Goal: Task Accomplishment & Management: Use online tool/utility

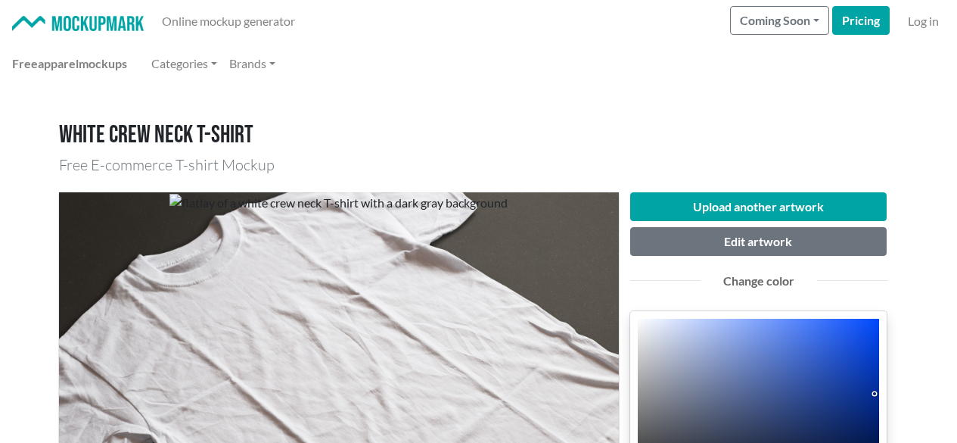
scroll to position [76, 0]
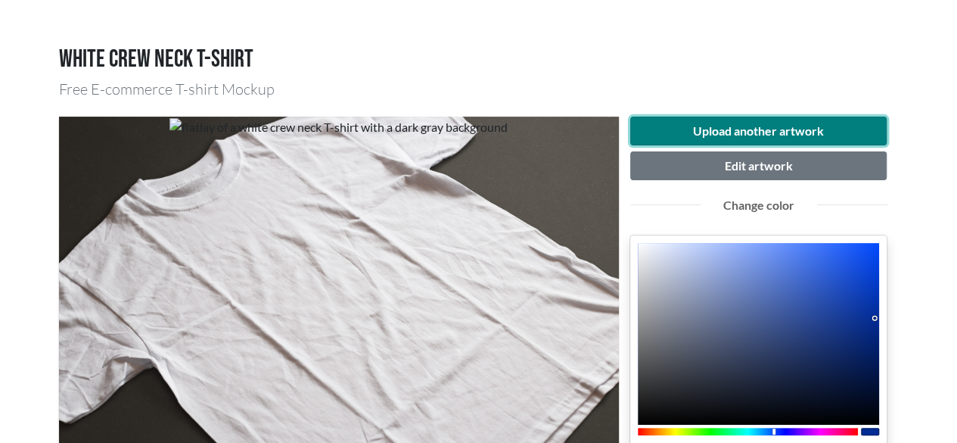
click at [737, 125] on button "Upload another artwork" at bounding box center [758, 131] width 257 height 29
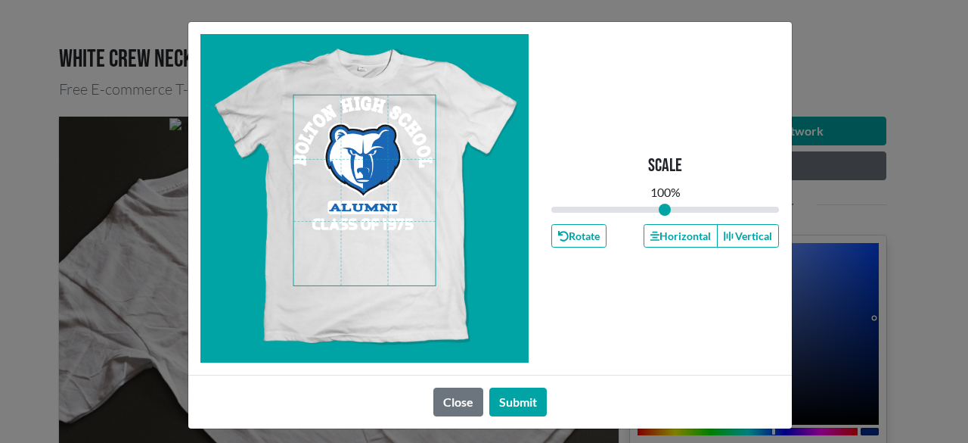
click at [370, 214] on span at bounding box center [365, 190] width 142 height 190
click at [375, 193] on span at bounding box center [365, 190] width 142 height 190
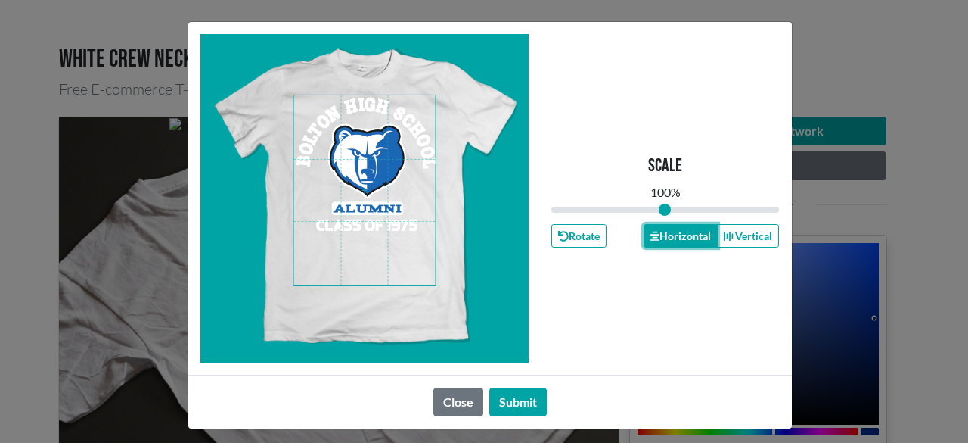
click at [699, 240] on button "Horizontal" at bounding box center [681, 235] width 74 height 23
click at [698, 240] on button "Horizontal" at bounding box center [681, 235] width 74 height 23
click at [698, 238] on button "Horizontal" at bounding box center [681, 235] width 74 height 23
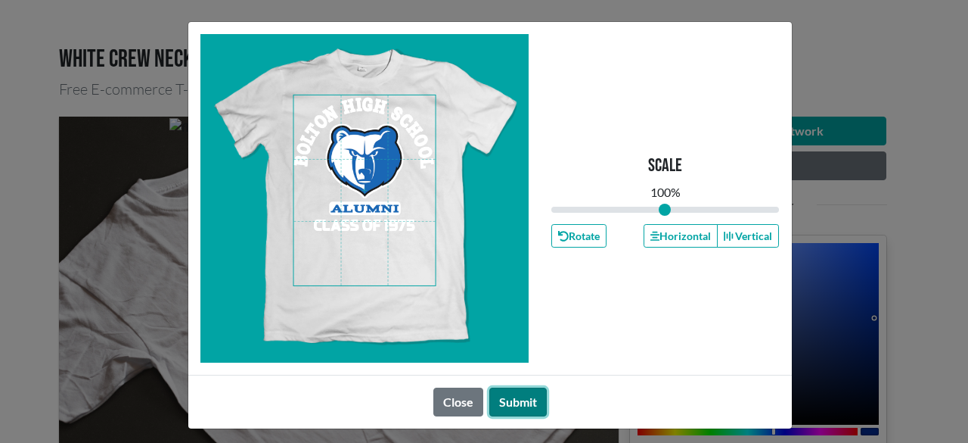
click at [501, 390] on button "Submit" at bounding box center [519, 401] width 58 height 29
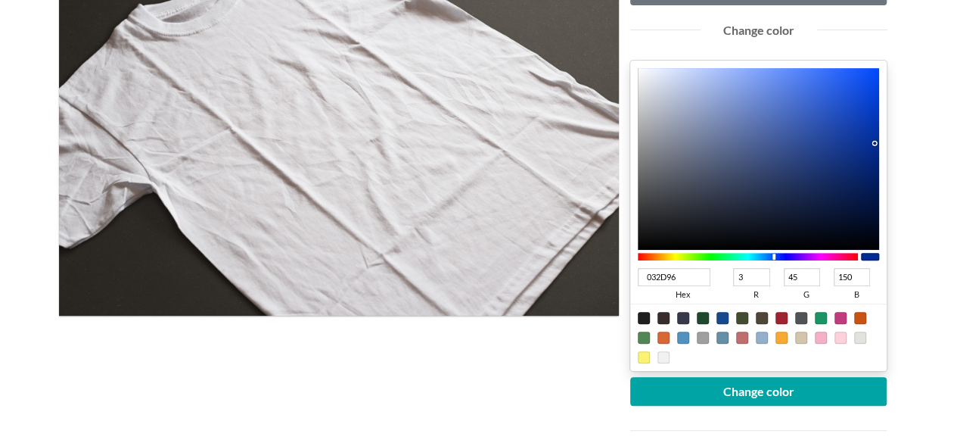
scroll to position [227, 0]
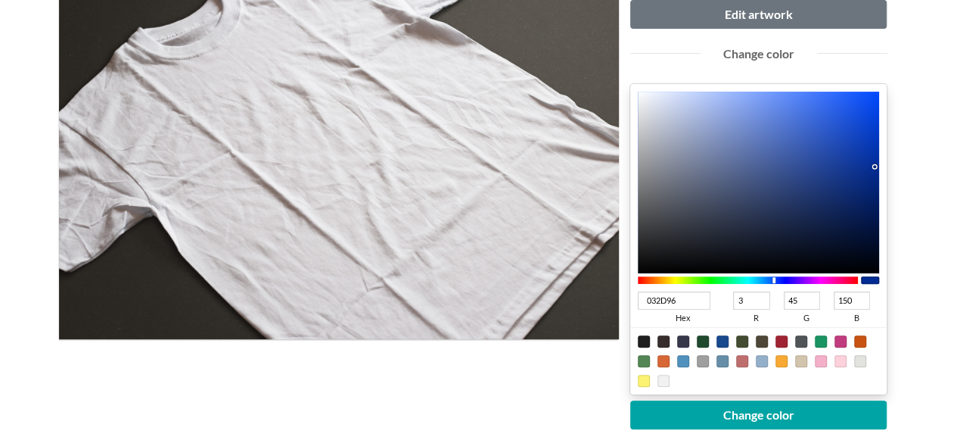
type input "2452C4"
type input "36"
type input "82"
type input "196"
click at [831, 132] on div at bounding box center [759, 183] width 242 height 182
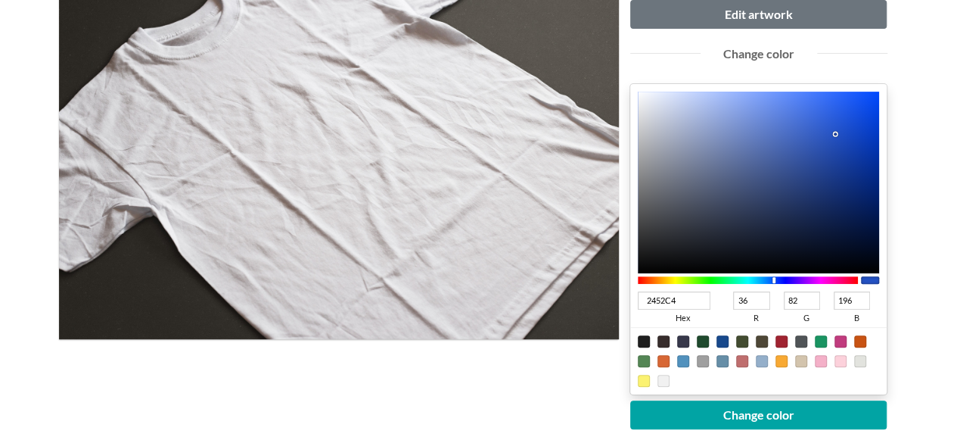
type input "2755C4"
type input "39"
type input "85"
type input "3460CA"
type input "52"
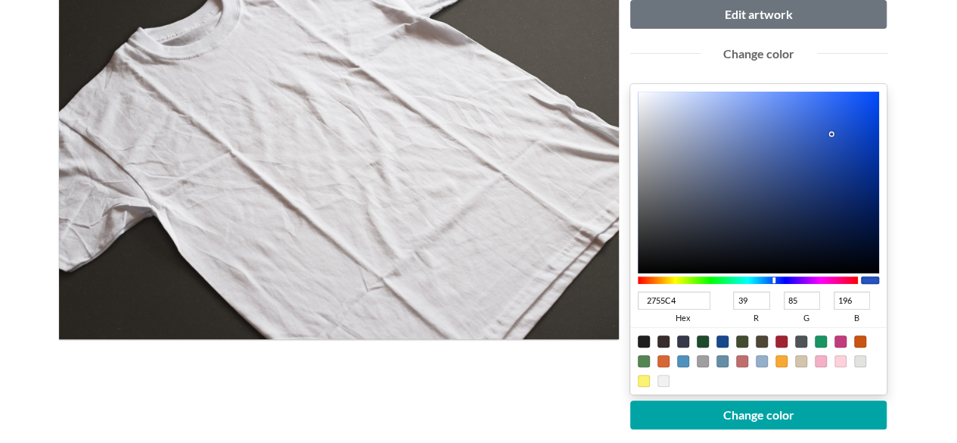
type input "96"
type input "202"
click at [817, 129] on div at bounding box center [759, 183] width 242 height 182
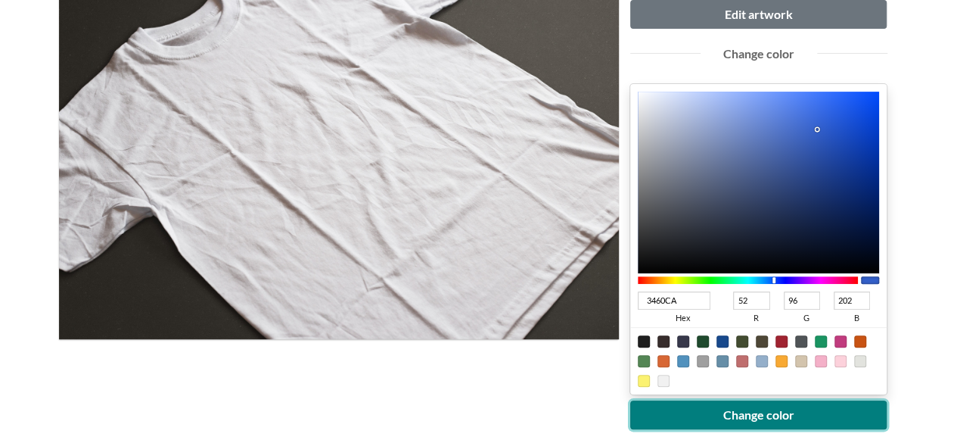
drag, startPoint x: 748, startPoint y: 420, endPoint x: 746, endPoint y: 412, distance: 7.9
click at [748, 418] on button "Change color" at bounding box center [758, 414] width 257 height 29
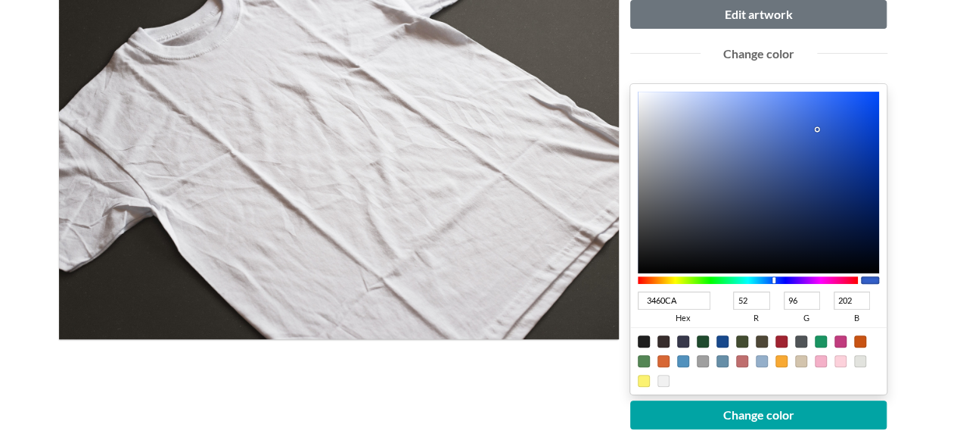
type input "023ECD"
type input "2"
type input "62"
type input "205"
type input "013DCC"
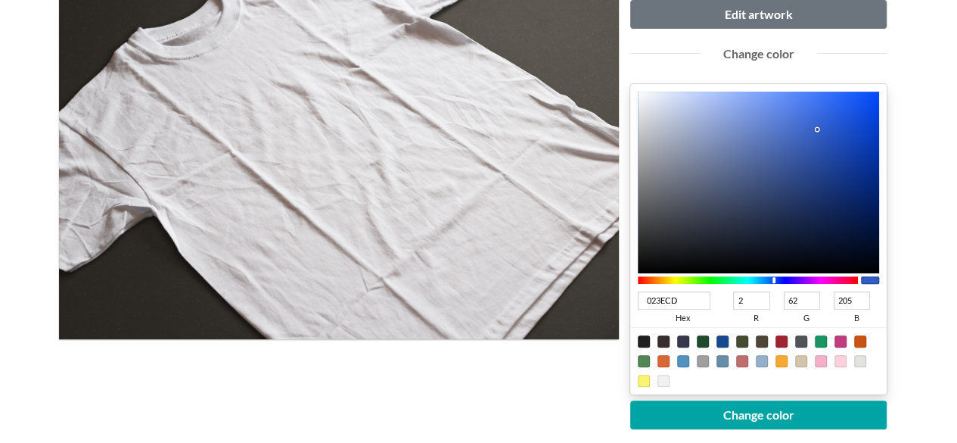
type input "1"
type input "61"
type input "204"
type input "0037BA"
type input "0"
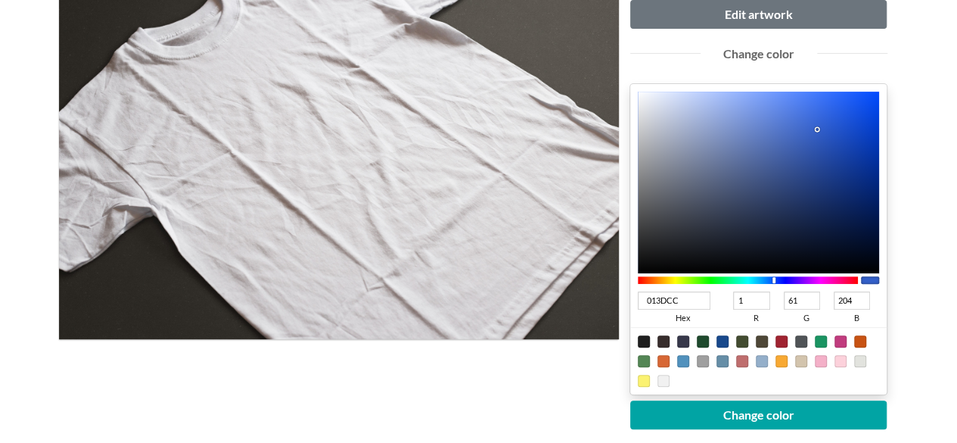
type input "55"
type input "186"
type input "[DATE]"
type input "51"
type input "173"
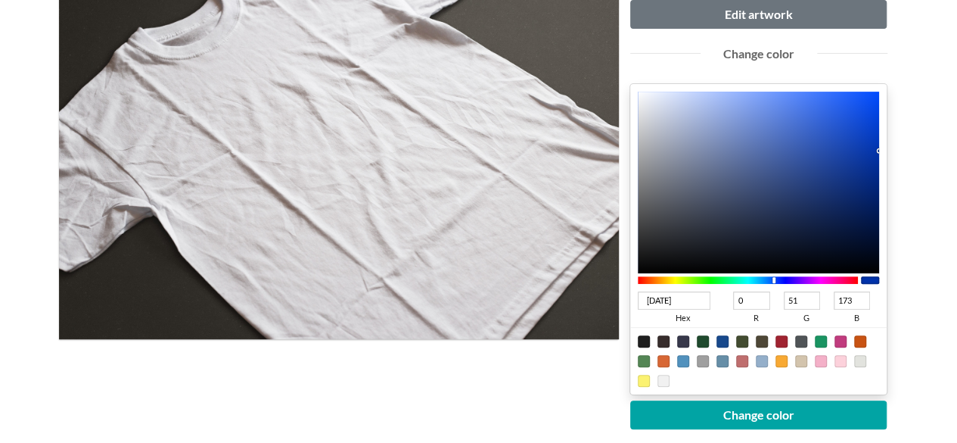
type input "002E9C"
type input "46"
type input "156"
type input "002D98"
type input "45"
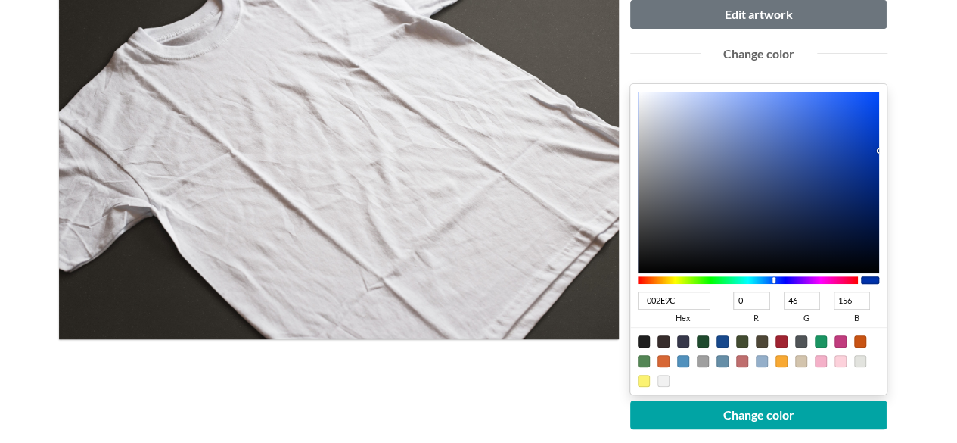
type input "152"
type input "002C93"
type input "44"
type input "147"
type input "002B91"
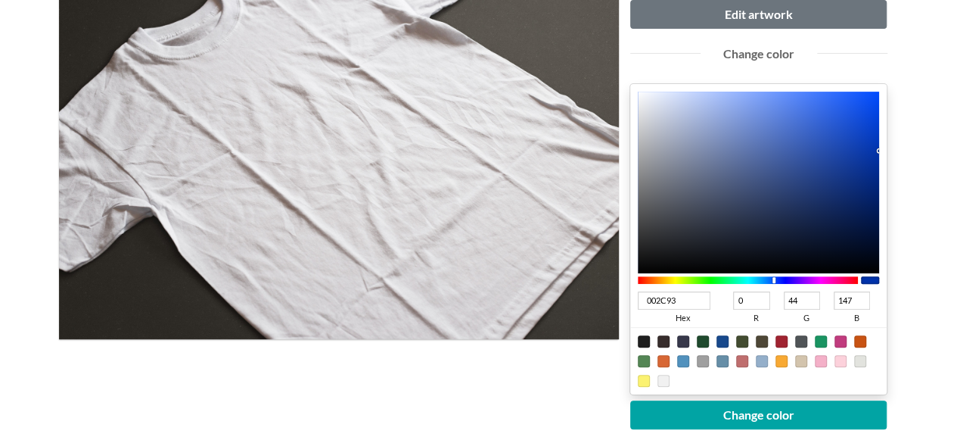
type input "43"
type input "145"
drag, startPoint x: 877, startPoint y: 126, endPoint x: 881, endPoint y: 169, distance: 42.5
click at [881, 169] on div "002B91 hex 0 r 43 g 145 b 100 a" at bounding box center [758, 239] width 257 height 310
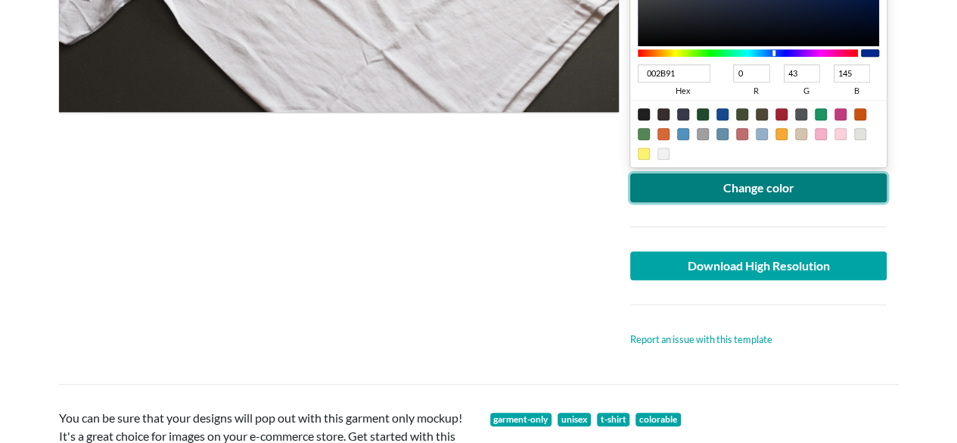
click at [824, 180] on button "Change color" at bounding box center [758, 187] width 257 height 29
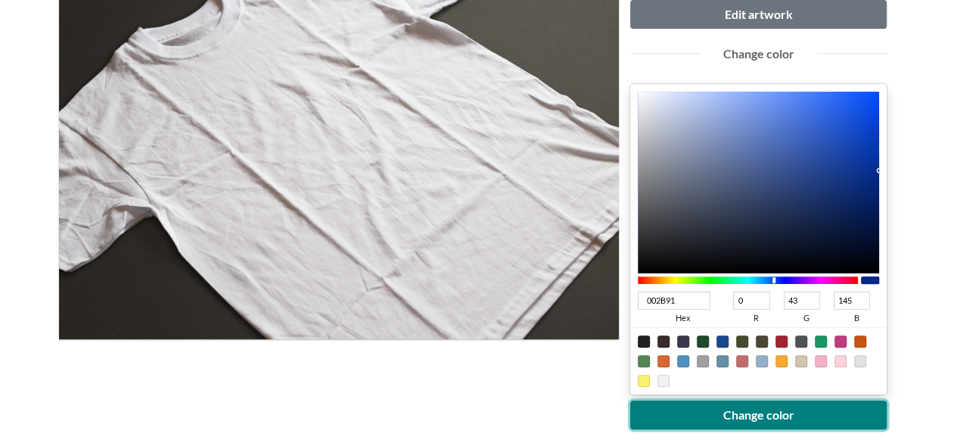
click at [707, 405] on button "Change color" at bounding box center [758, 414] width 257 height 29
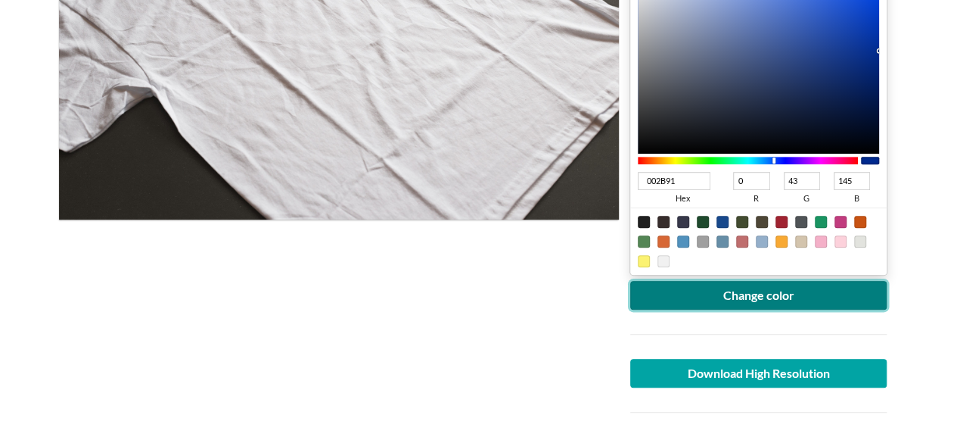
scroll to position [605, 0]
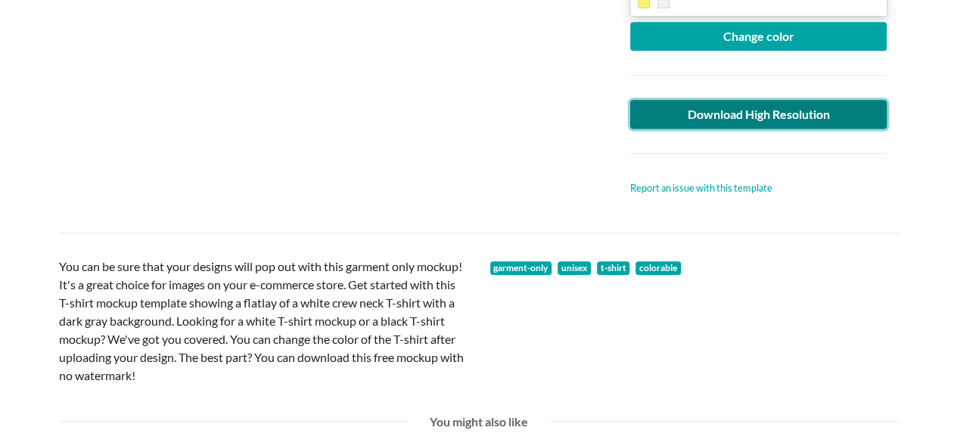
click at [690, 107] on link "Download High Resolution" at bounding box center [758, 114] width 257 height 29
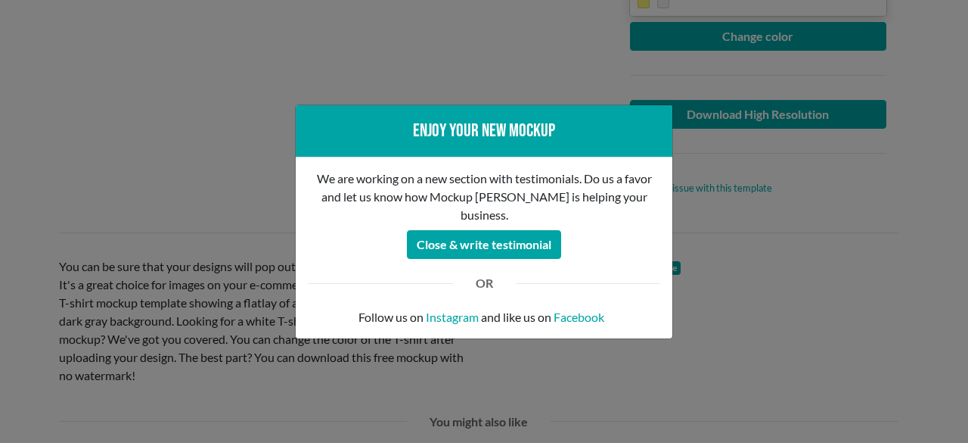
click at [204, 141] on div "Enjoy your new mockup We are working on a new section with testimonials. Do us …" at bounding box center [484, 221] width 968 height 443
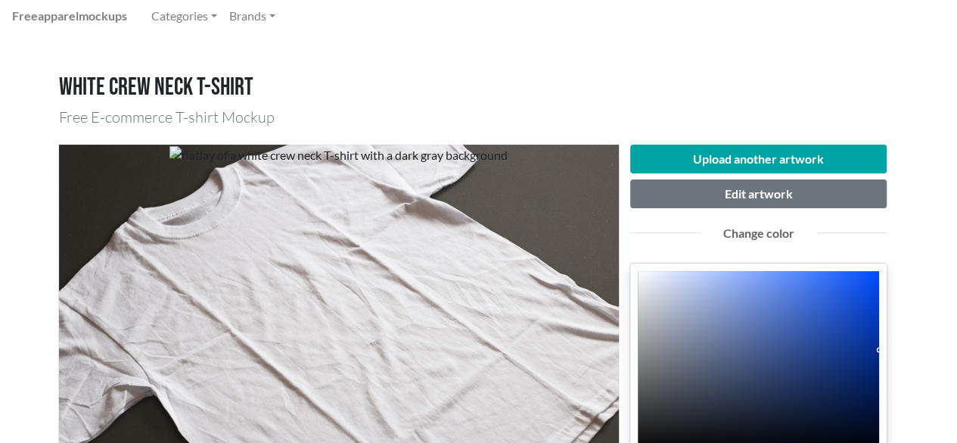
scroll to position [0, 0]
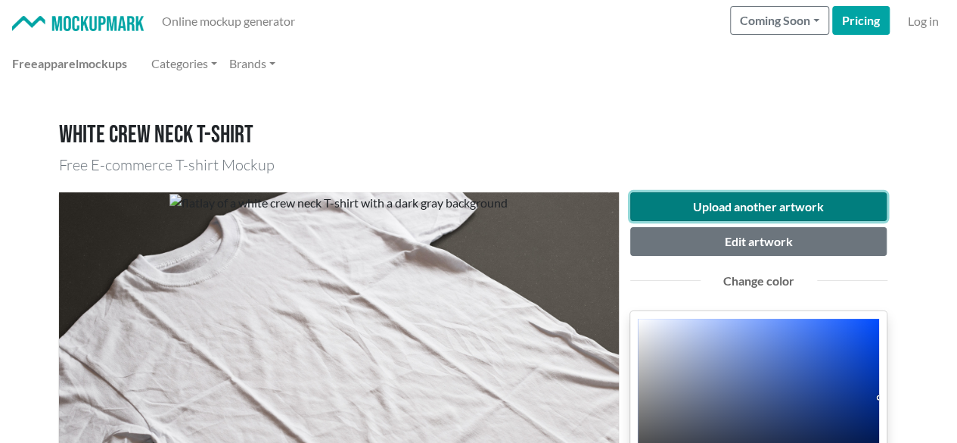
click at [718, 197] on button "Upload another artwork" at bounding box center [758, 206] width 257 height 29
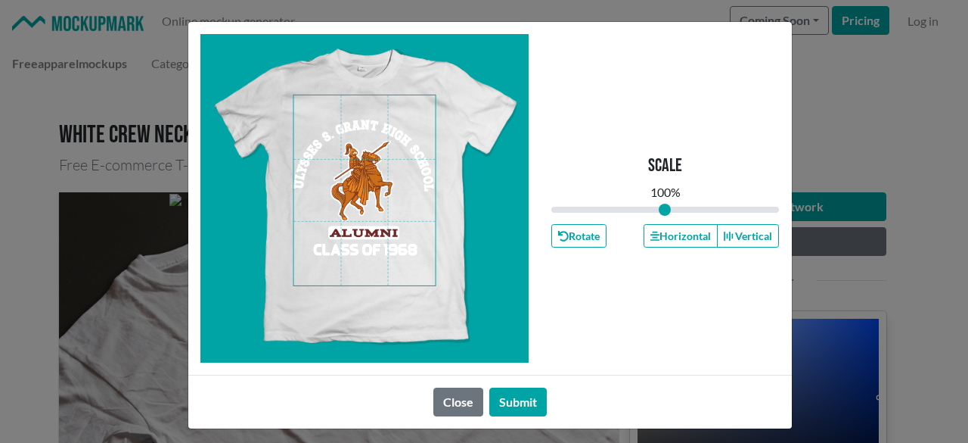
click at [353, 231] on span at bounding box center [365, 190] width 142 height 190
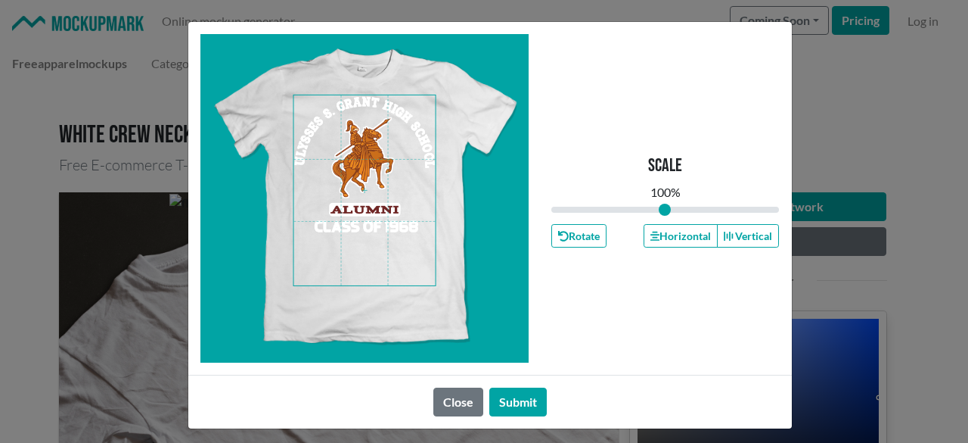
click at [360, 194] on span at bounding box center [365, 190] width 142 height 190
click at [692, 238] on button "Horizontal" at bounding box center [681, 235] width 74 height 23
click at [690, 233] on button "Horizontal" at bounding box center [681, 235] width 74 height 23
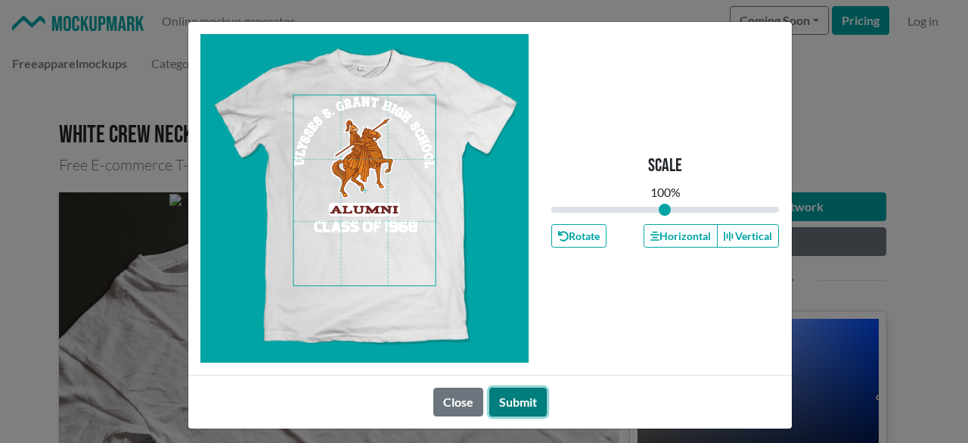
click at [524, 389] on button "Submit" at bounding box center [519, 401] width 58 height 29
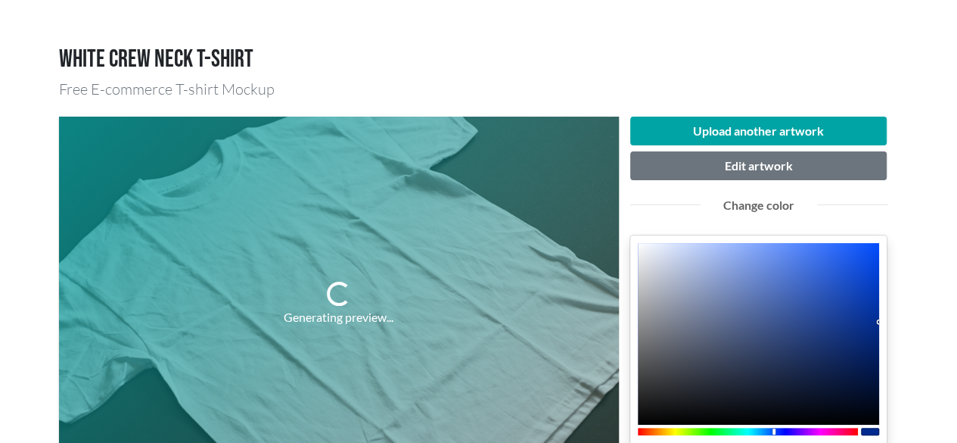
scroll to position [227, 0]
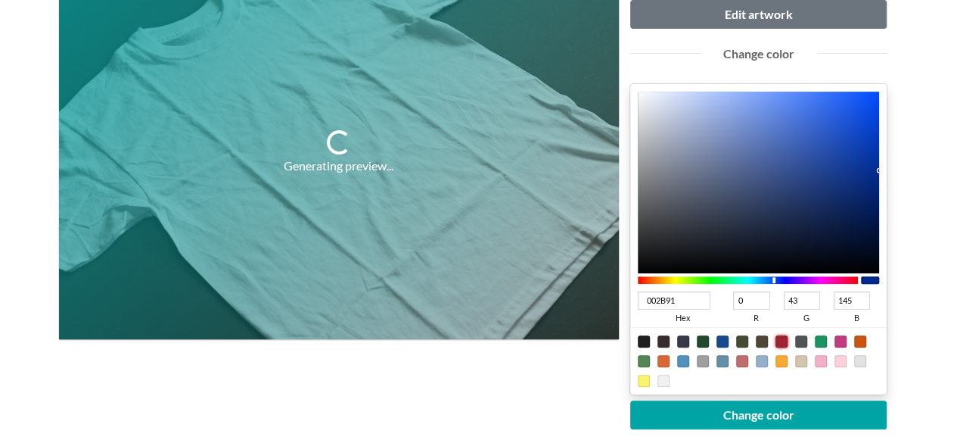
click at [784, 335] on div at bounding box center [781, 341] width 12 height 12
type input "A02331"
type input "160"
type input "35"
type input "49"
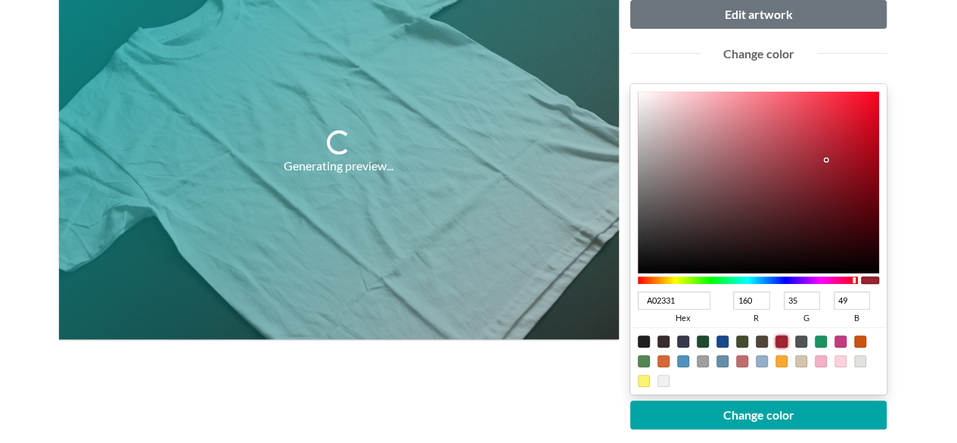
type input "B11426"
type input "177"
type input "20"
type input "38"
type input "B01426"
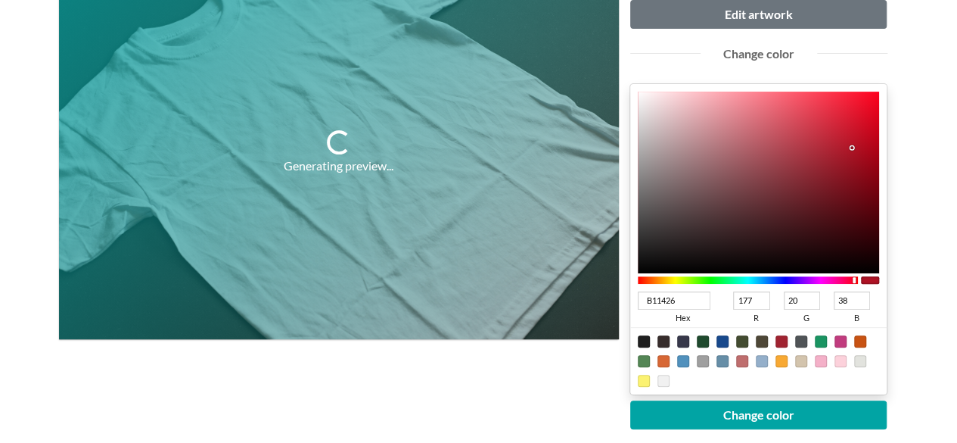
type input "176"
type input "961221"
type input "150"
type input "18"
type input "33"
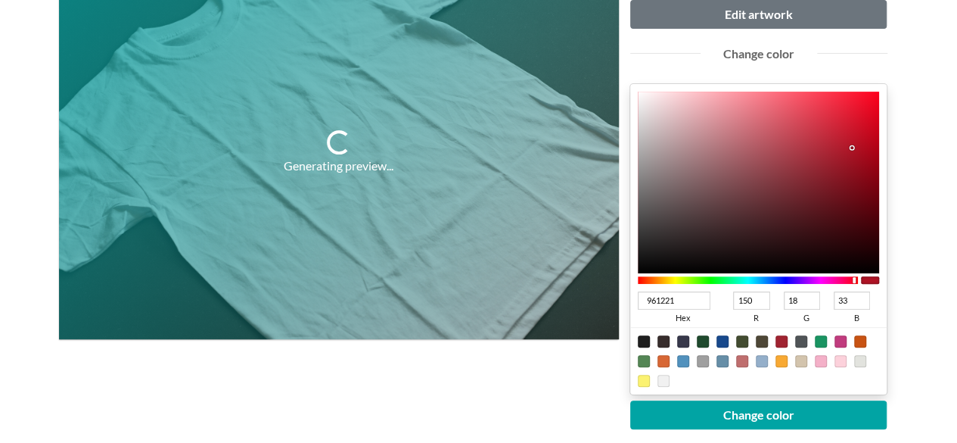
type input "72101B"
type input "114"
type input "16"
type input "27"
type input "70101B"
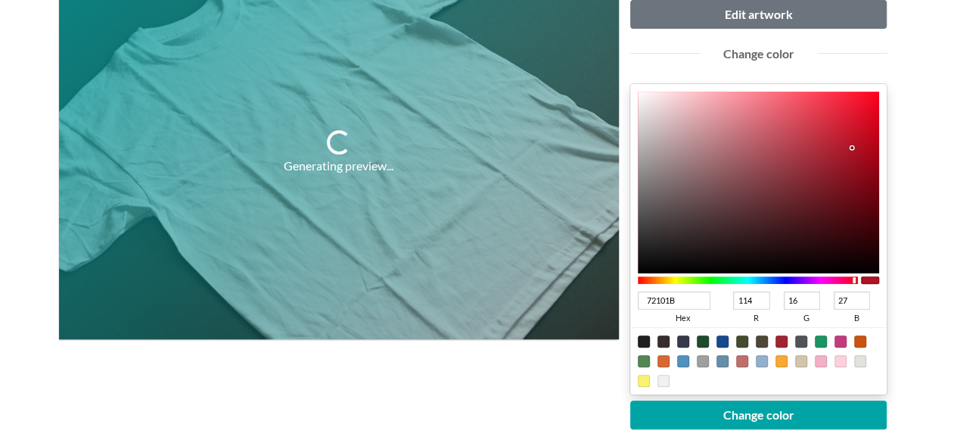
type input "112"
type input "76111C"
type input "118"
type input "17"
type input "28"
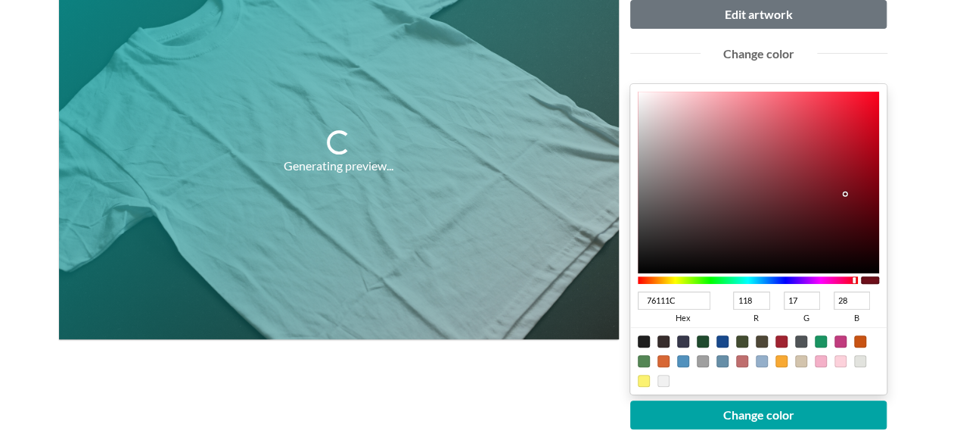
type input "870E1C"
type input "135"
type input "14"
type input "8B0918"
type input "139"
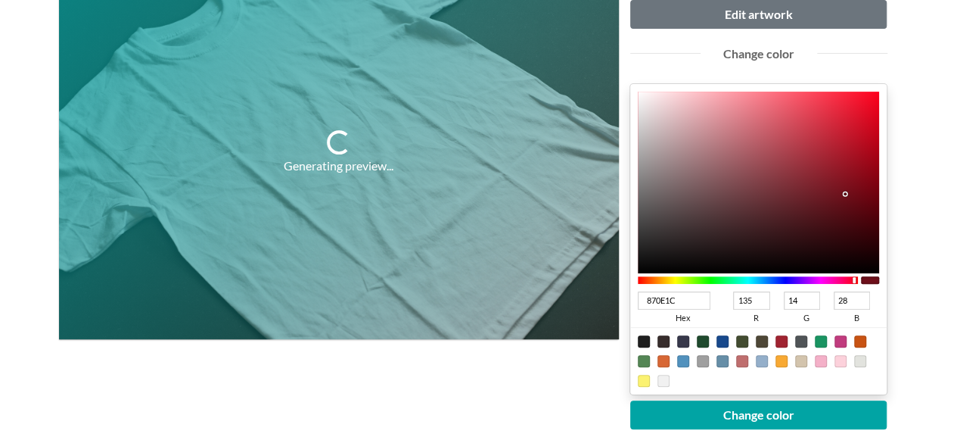
type input "9"
type input "24"
type input "8B0817"
type input "8"
type input "23"
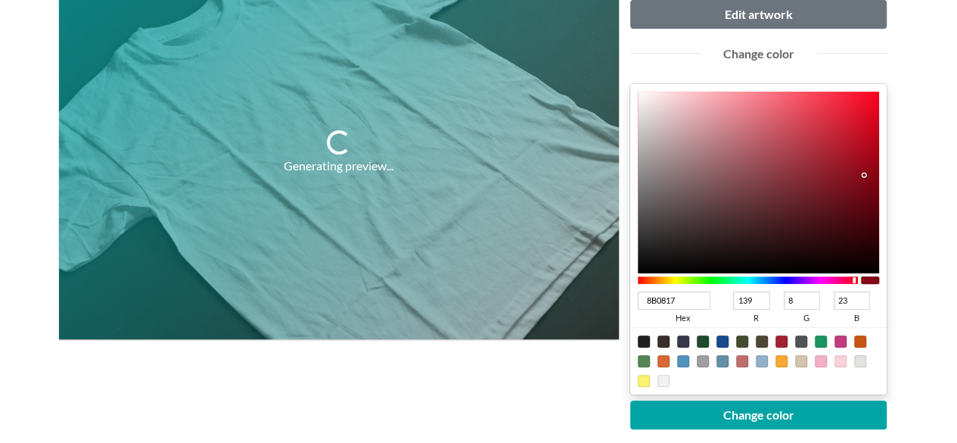
type input "8B0716"
type input "7"
type input "22"
type input "8D0615"
type input "141"
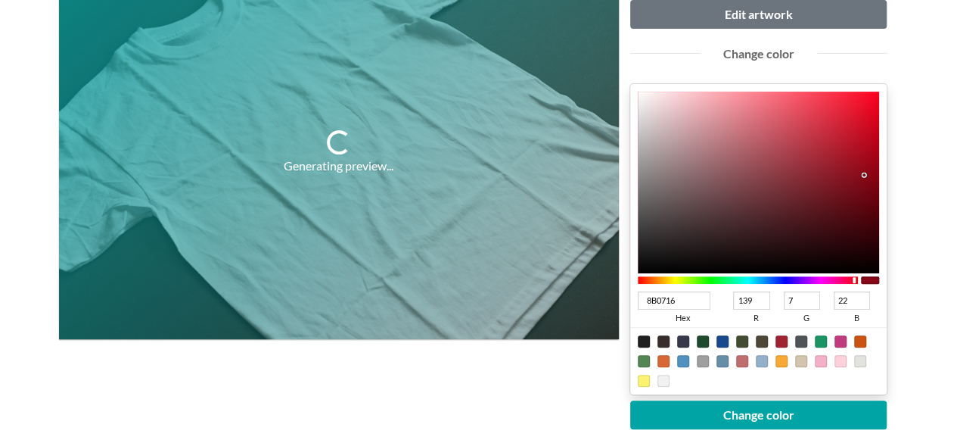
type input "6"
type input "21"
type input "8F0615"
type input "143"
type input "980212"
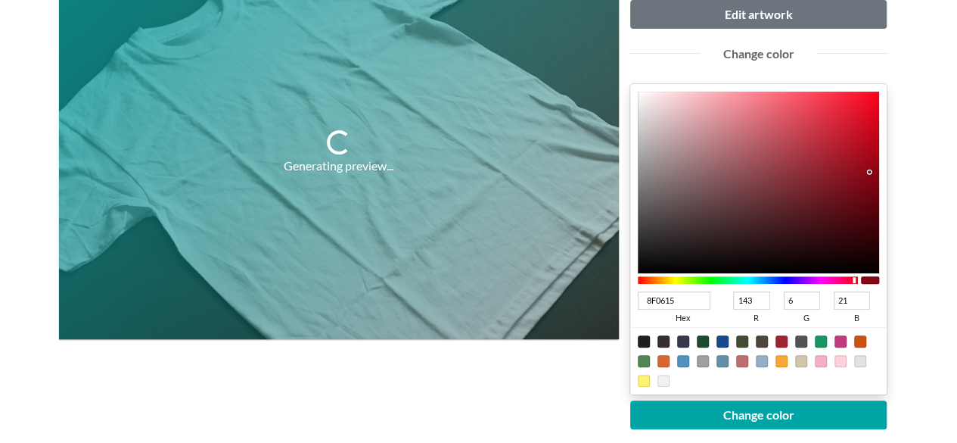
type input "152"
type input "2"
type input "18"
type input "9C0011"
type input "156"
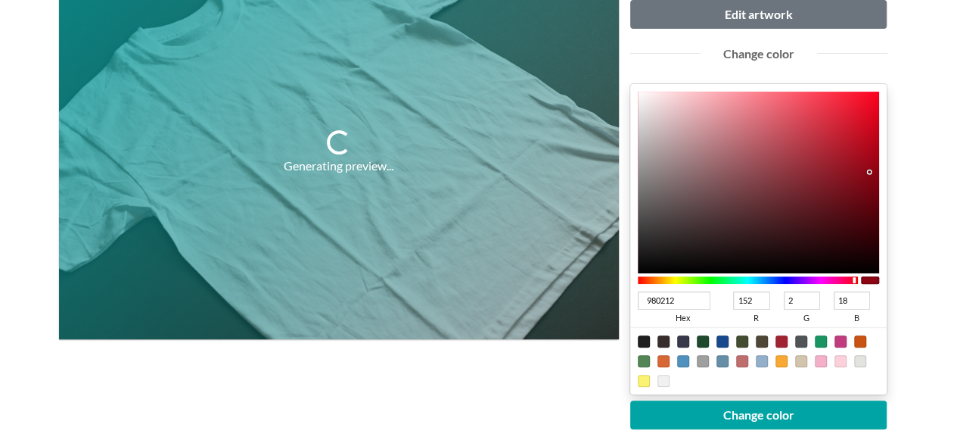
type input "0"
type input "17"
type input "A40012"
type input "164"
type input "18"
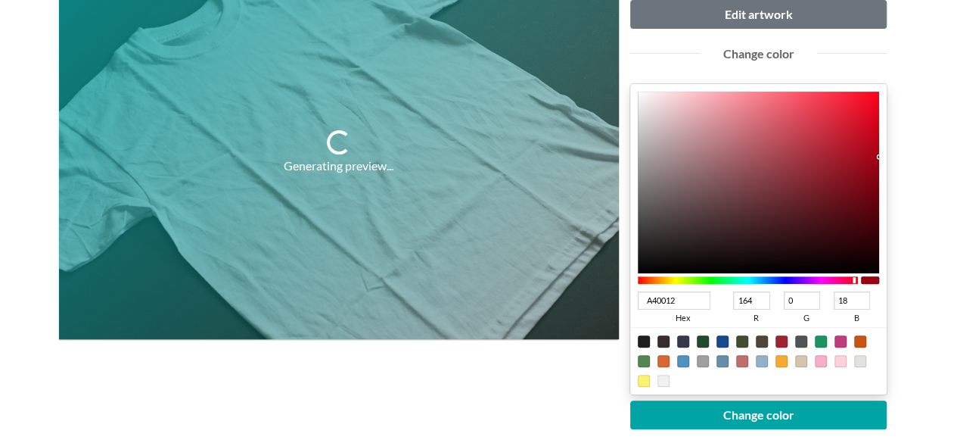
type input "AA0013"
type input "170"
type input "19"
type input "AF0014"
type input "175"
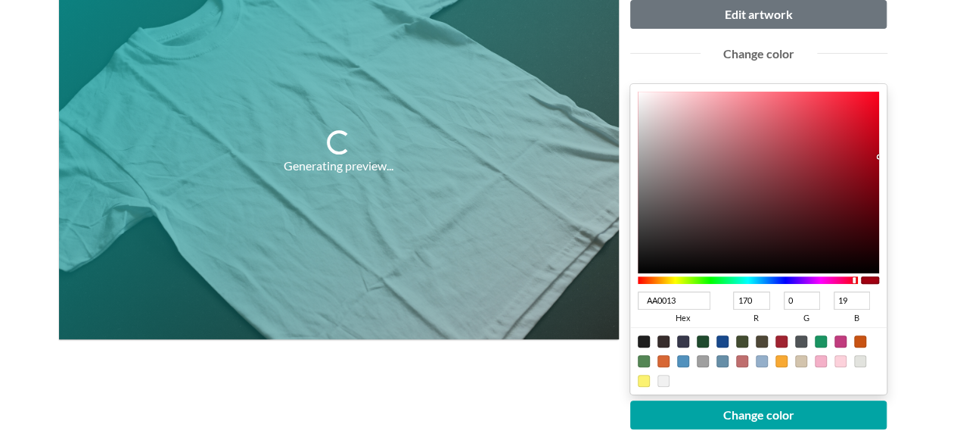
type input "20"
type input "B10014"
type input "177"
type input "AE0014"
type input "174"
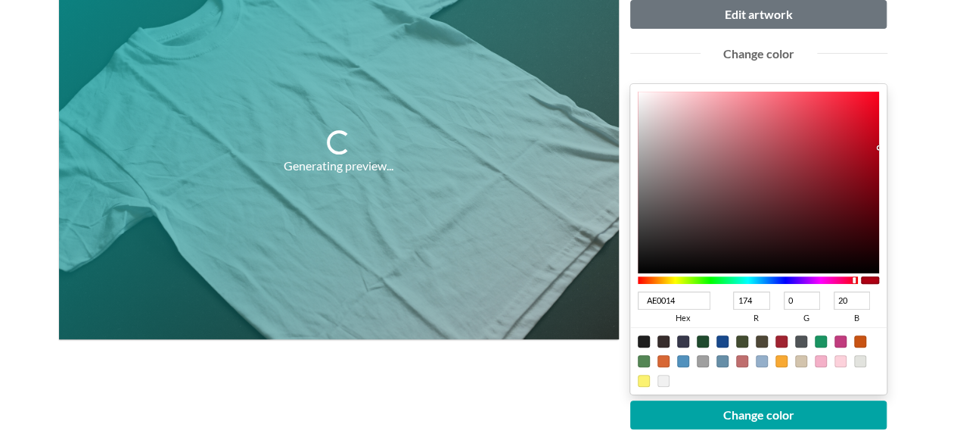
type input "A20013"
type input "162"
type input "19"
type input "9C0012"
type input "156"
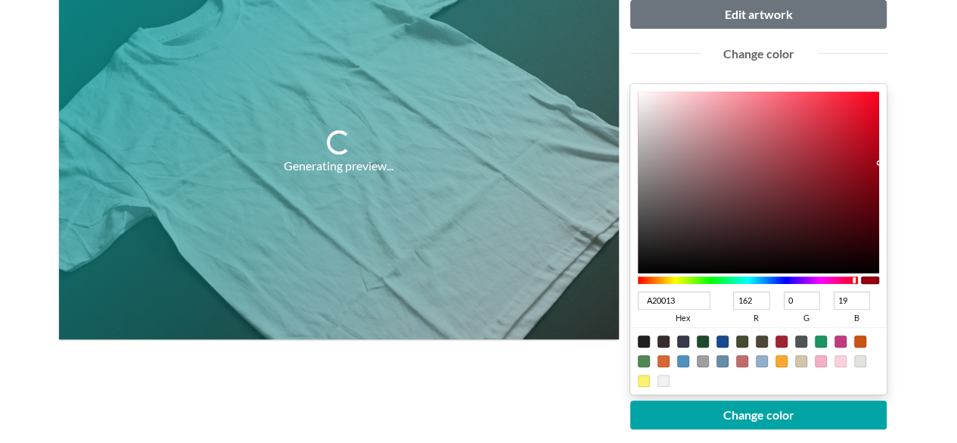
type input "18"
type input "990012"
type input "153"
type input "960012"
type input "150"
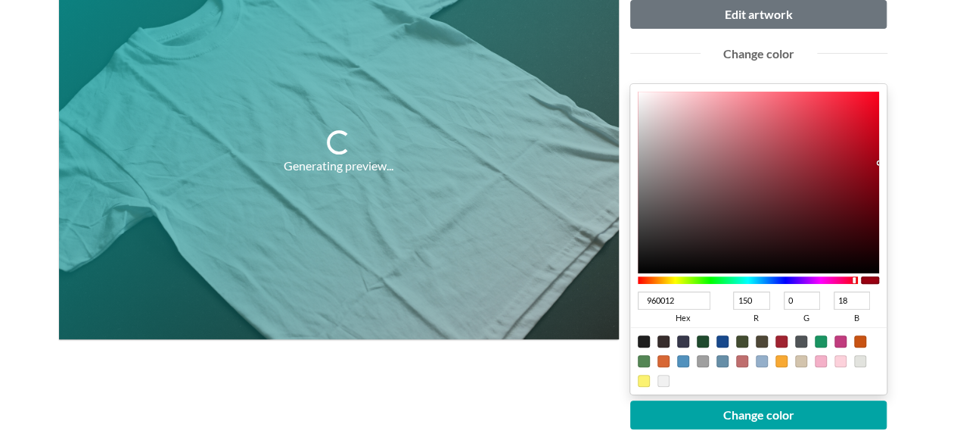
type input "8F0011"
type input "143"
type input "17"
type input "890010"
type input "137"
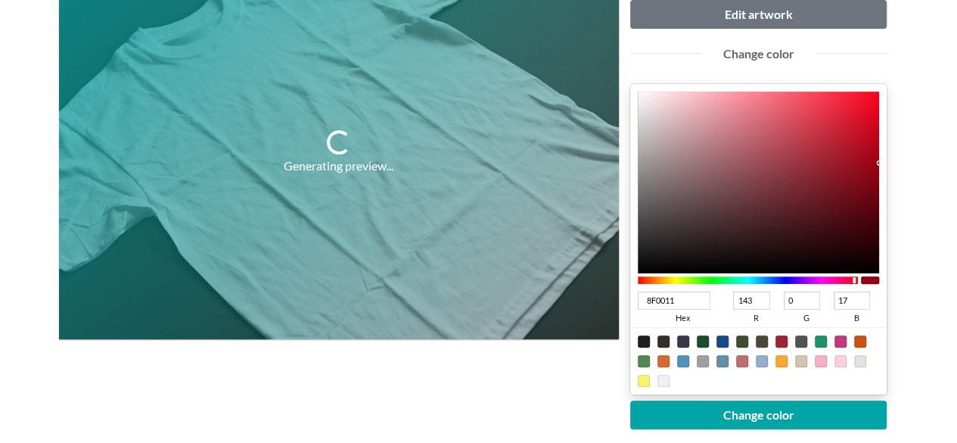
type input "16"
type input "7C000E"
type input "124"
type input "14"
type input "78000E"
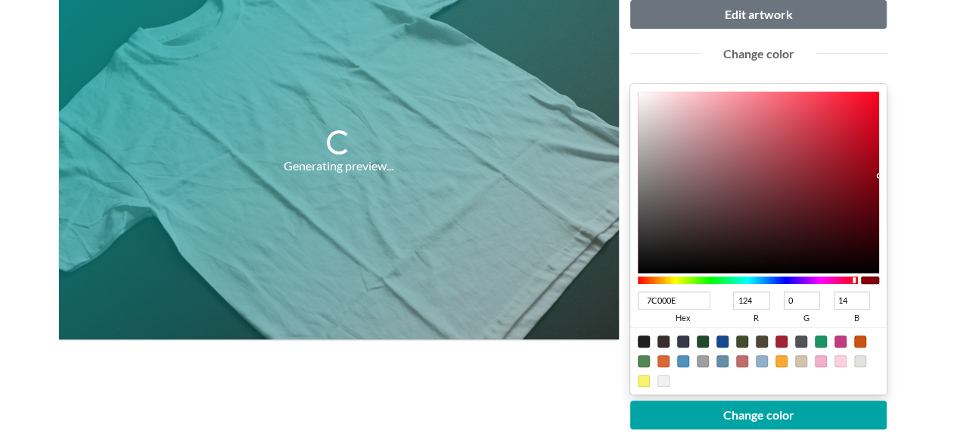
type input "120"
drag, startPoint x: 852, startPoint y: 146, endPoint x: 882, endPoint y: 187, distance: 50.8
click at [882, 187] on div "78000E hex 120 r 0 g 14 b 100 a" at bounding box center [758, 239] width 257 height 310
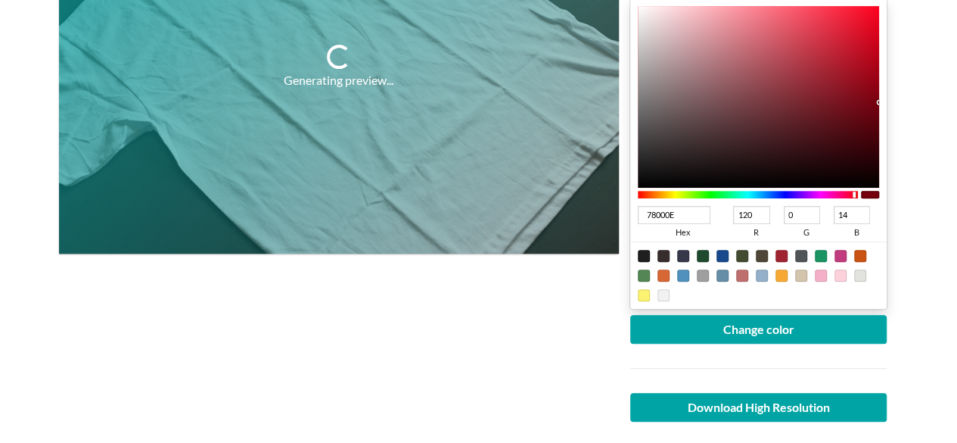
scroll to position [454, 0]
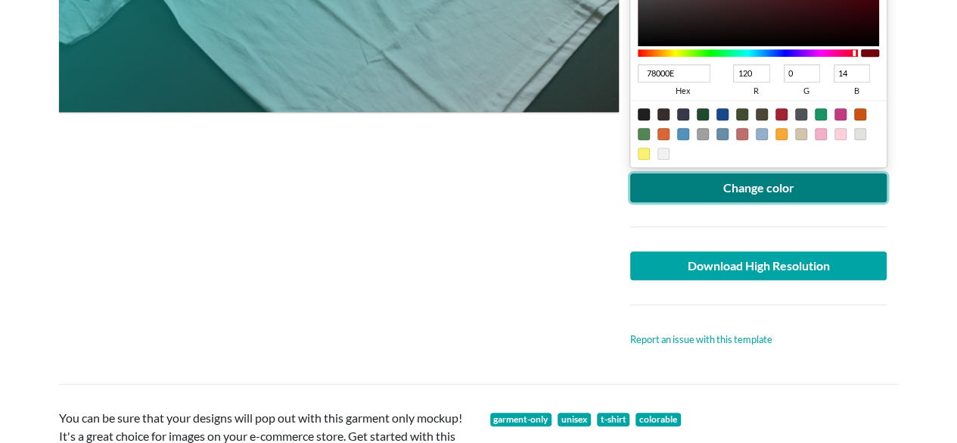
click at [811, 182] on button "Change color" at bounding box center [758, 187] width 257 height 29
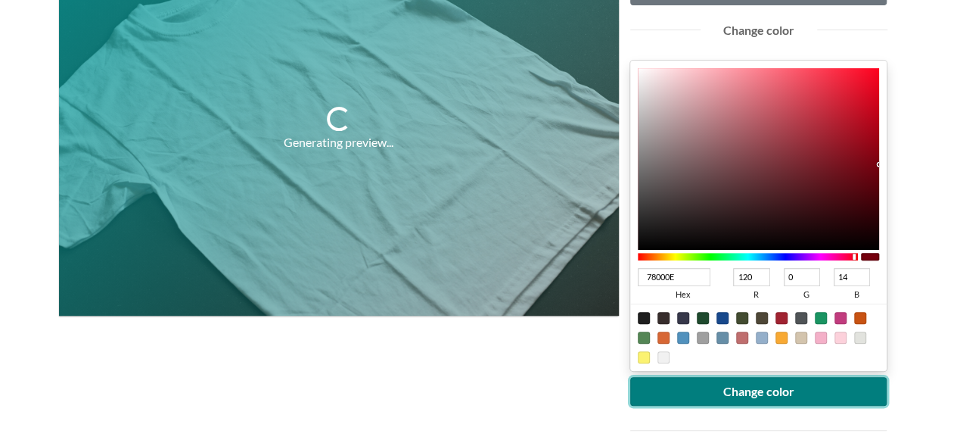
scroll to position [227, 0]
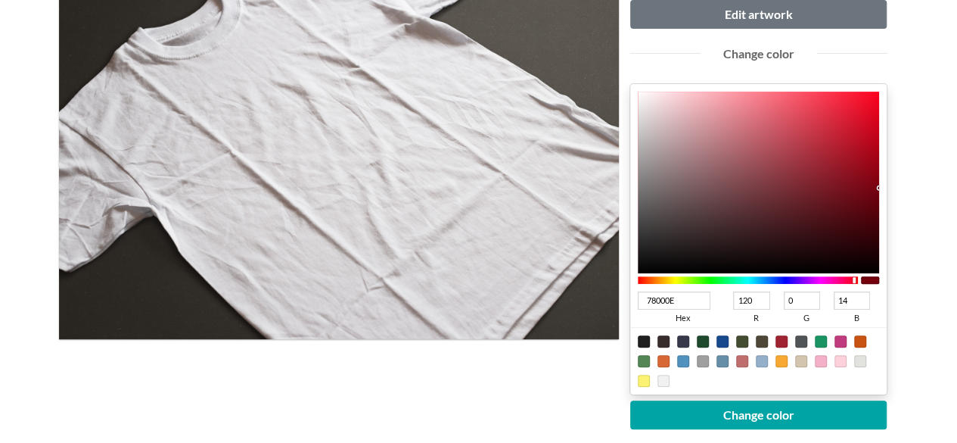
drag, startPoint x: 881, startPoint y: 185, endPoint x: 884, endPoint y: 211, distance: 26.7
click at [884, 211] on div "78000E hex 120 r 0 g 14 b 100 a" at bounding box center [758, 239] width 257 height 310
type input "5D010C"
type input "93"
type input "1"
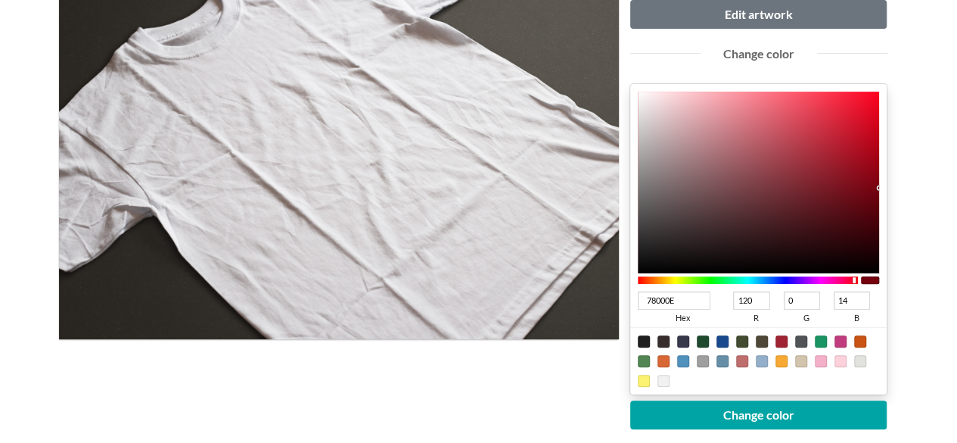
type input "12"
click at [877, 206] on div at bounding box center [759, 183] width 242 height 182
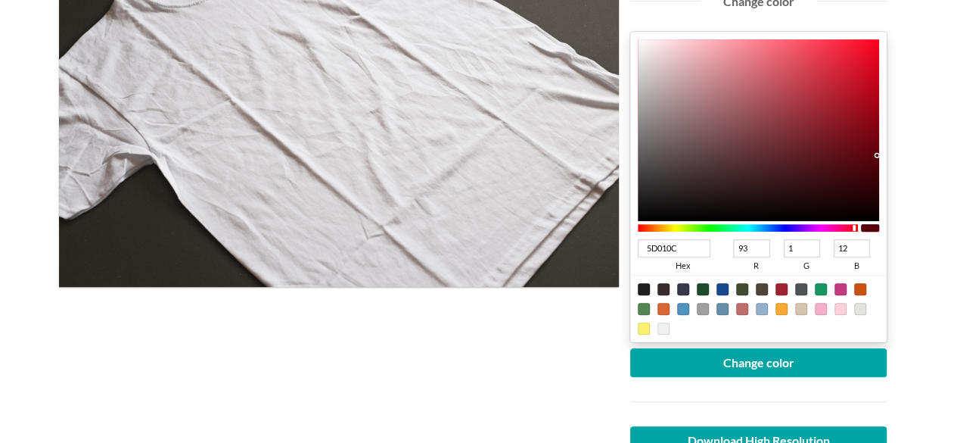
scroll to position [303, 0]
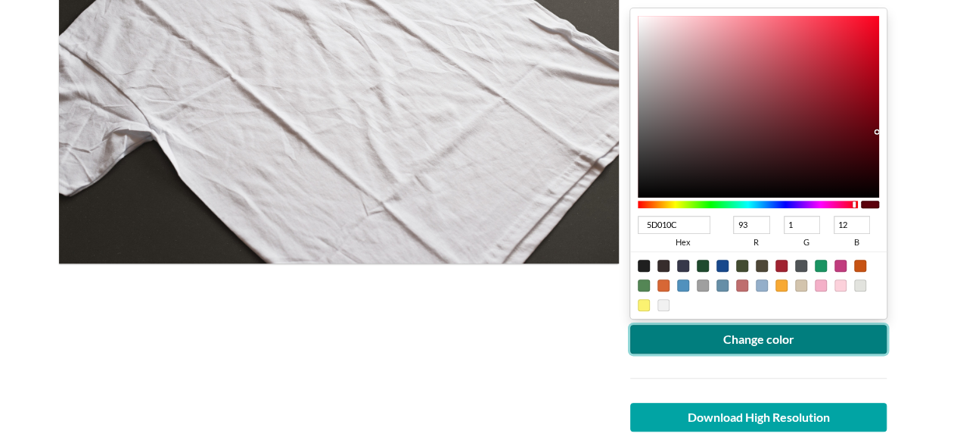
click at [775, 334] on button "Change color" at bounding box center [758, 339] width 257 height 29
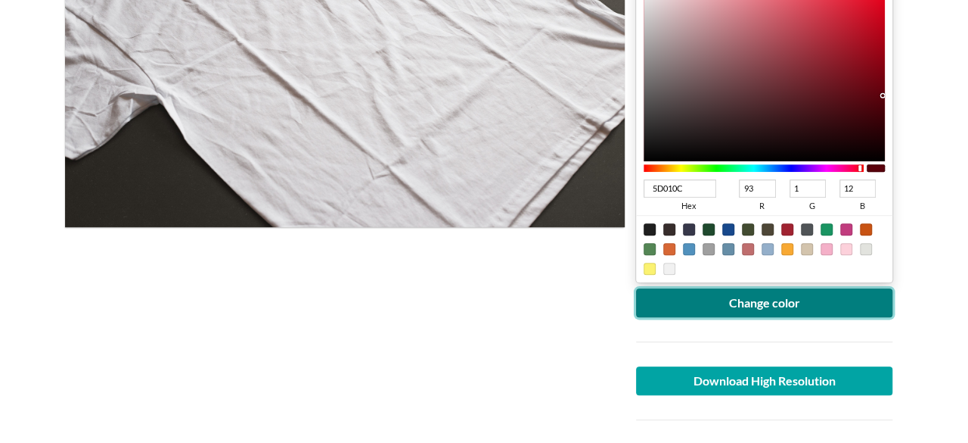
scroll to position [454, 0]
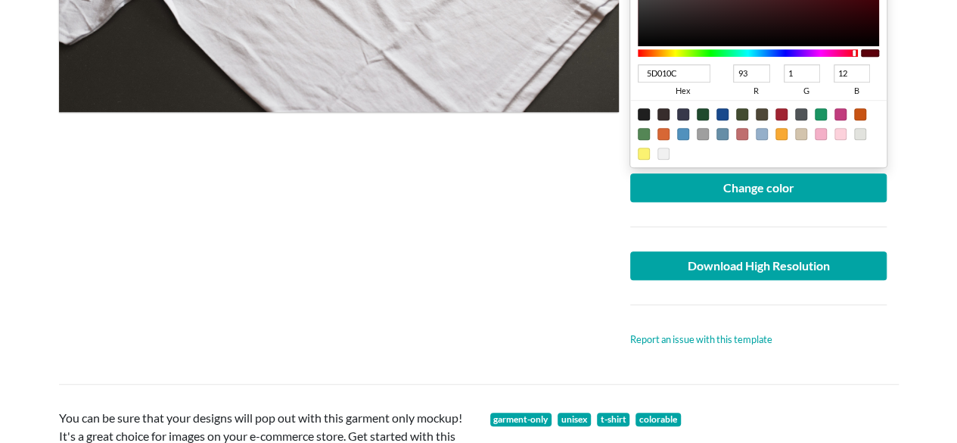
click at [741, 202] on div at bounding box center [759, 226] width 280 height 49
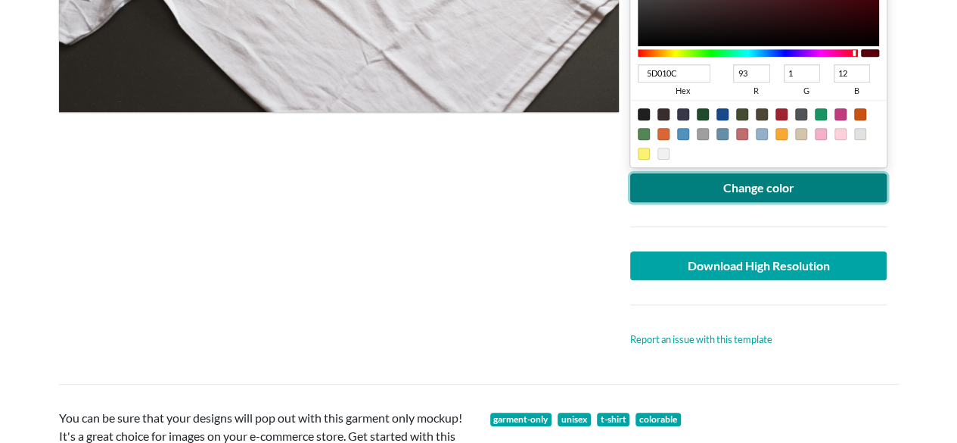
click at [741, 190] on button "Change color" at bounding box center [758, 187] width 257 height 29
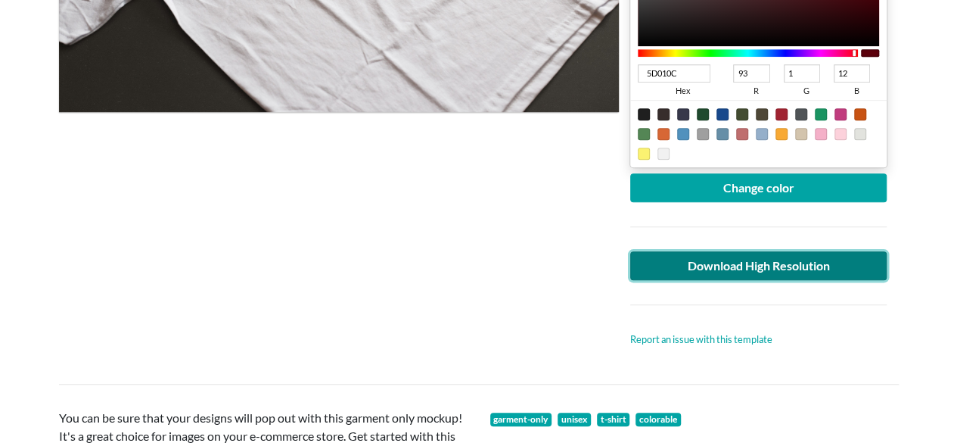
click at [678, 261] on link "Download High Resolution" at bounding box center [758, 265] width 257 height 29
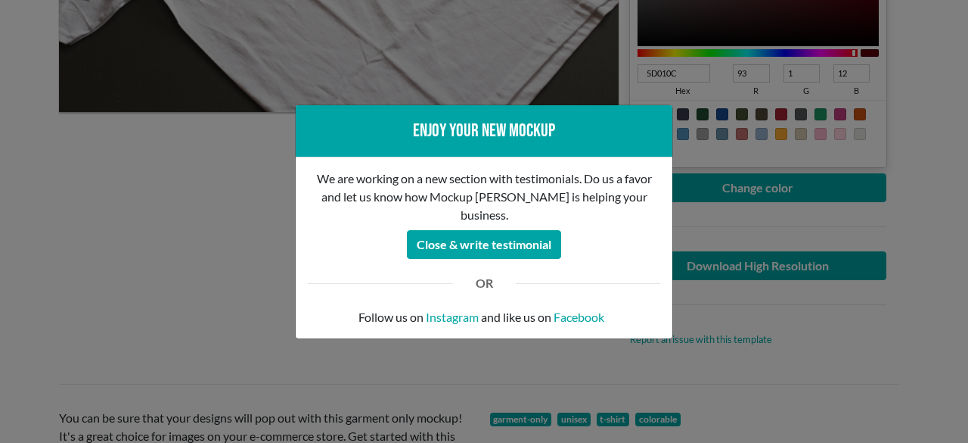
drag, startPoint x: 133, startPoint y: 256, endPoint x: 215, endPoint y: 238, distance: 83.7
click at [131, 256] on div "Enjoy your new mockup We are working on a new section with testimonials. Do us …" at bounding box center [484, 221] width 968 height 443
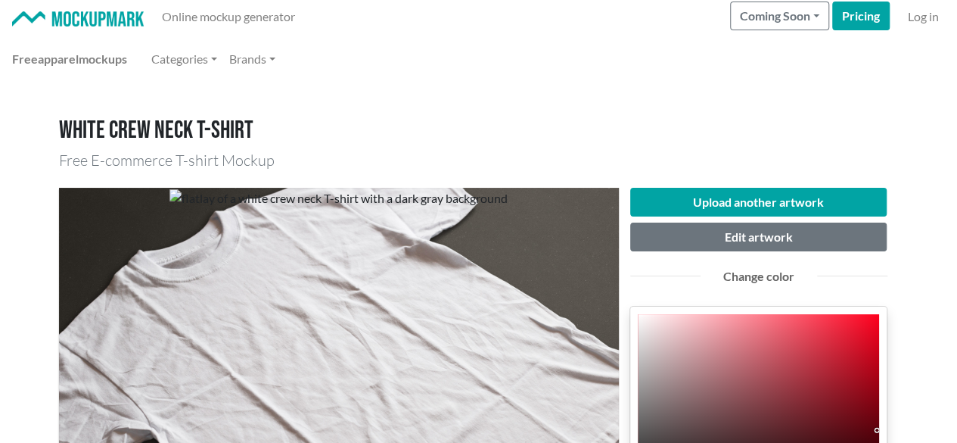
scroll to position [0, 0]
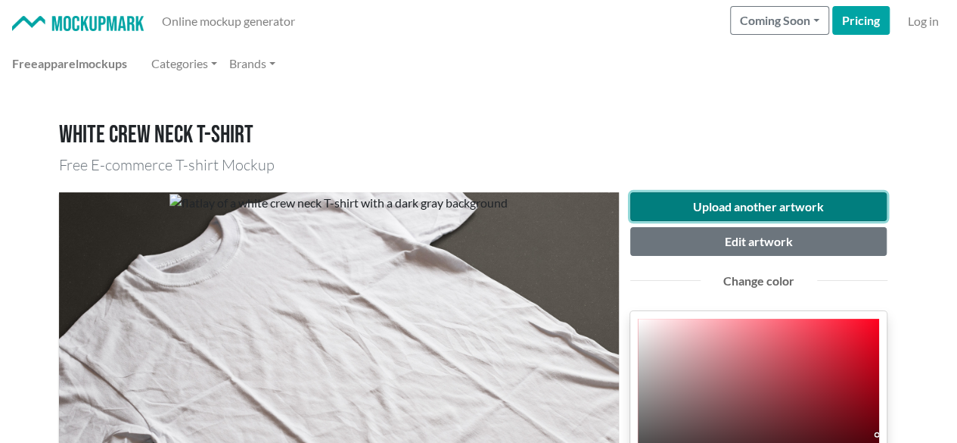
click at [769, 204] on button "Upload another artwork" at bounding box center [758, 206] width 257 height 29
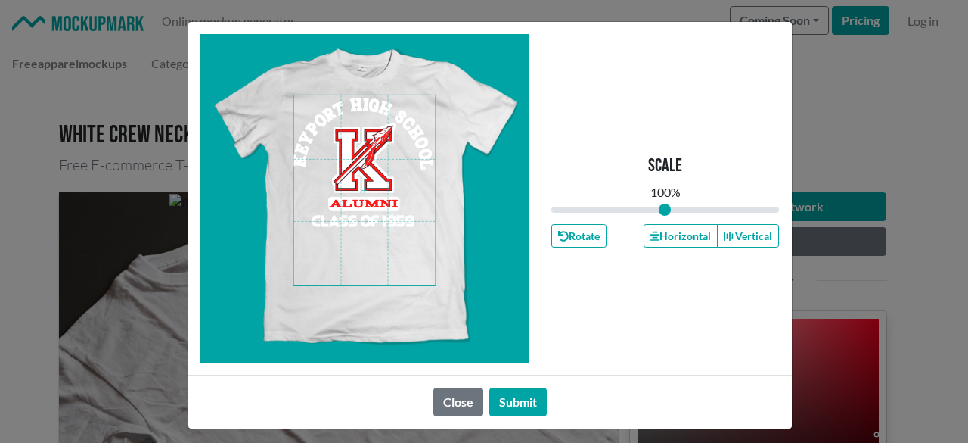
click at [366, 209] on span at bounding box center [365, 190] width 142 height 190
click at [660, 234] on button "Horizontal" at bounding box center [681, 235] width 74 height 23
click at [368, 223] on span at bounding box center [365, 190] width 142 height 190
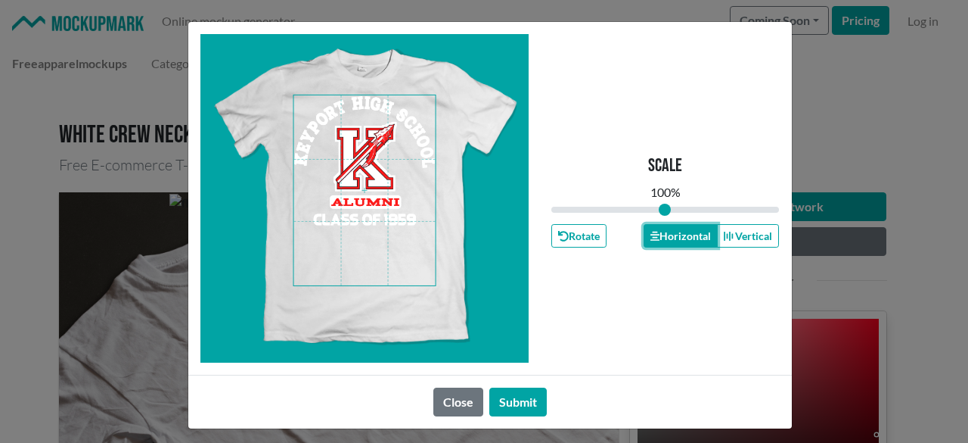
click at [651, 232] on icon "button" at bounding box center [655, 236] width 9 height 9
click at [374, 173] on span at bounding box center [365, 190] width 142 height 190
click at [690, 230] on button "Horizontal" at bounding box center [681, 235] width 74 height 23
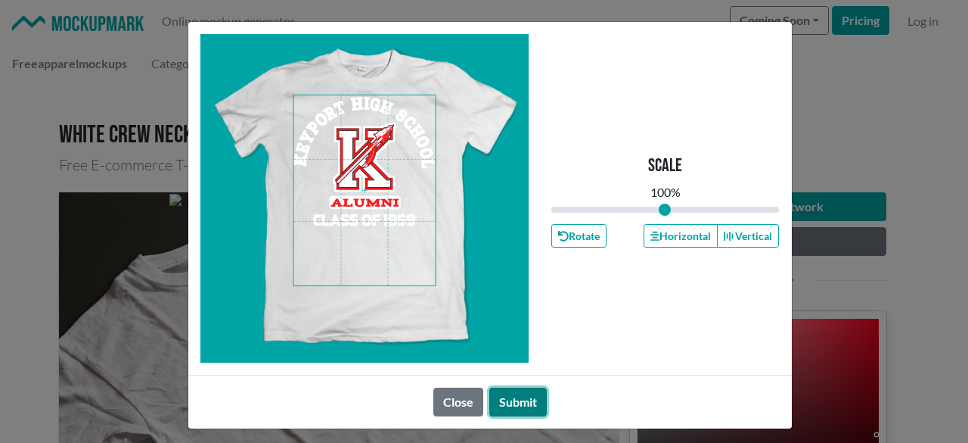
click at [510, 395] on button "Submit" at bounding box center [519, 401] width 58 height 29
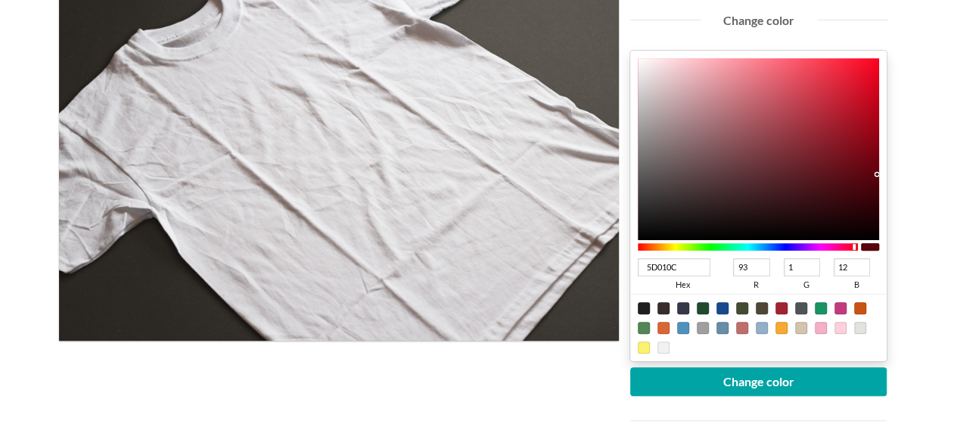
scroll to position [227, 0]
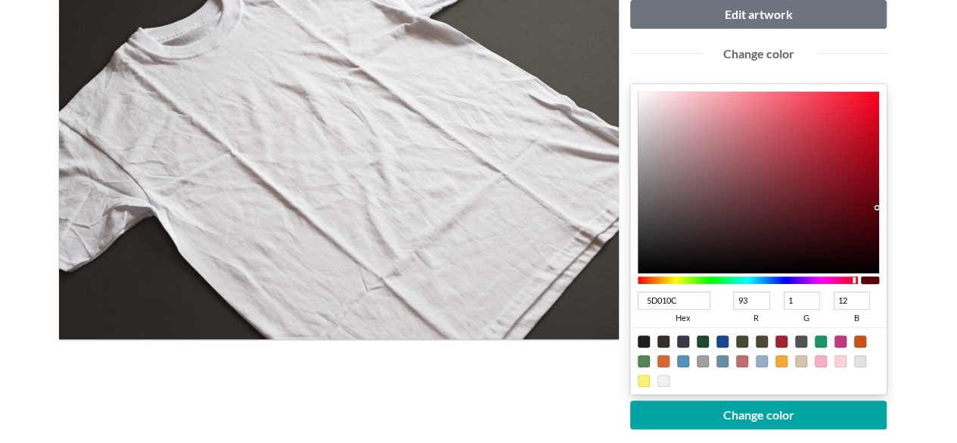
type input "E81F37"
type input "232"
type input "31"
type input "55"
click at [847, 107] on div at bounding box center [759, 183] width 242 height 182
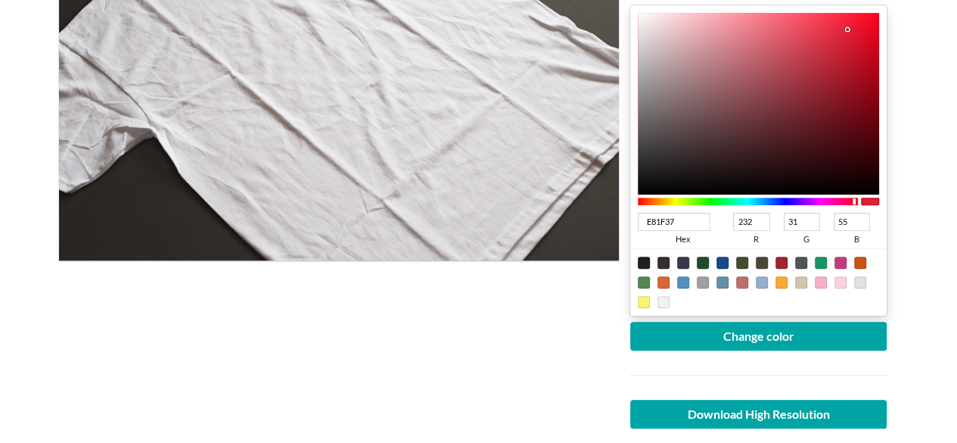
scroll to position [454, 0]
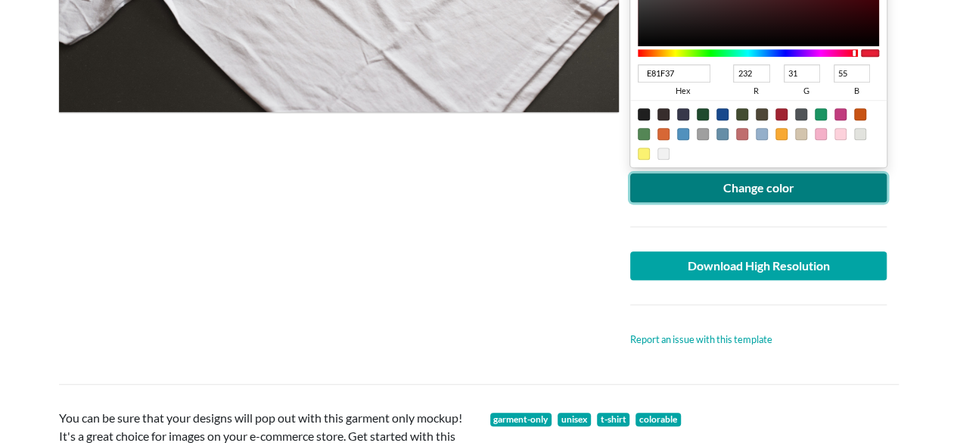
click at [766, 183] on button "Change color" at bounding box center [758, 187] width 257 height 29
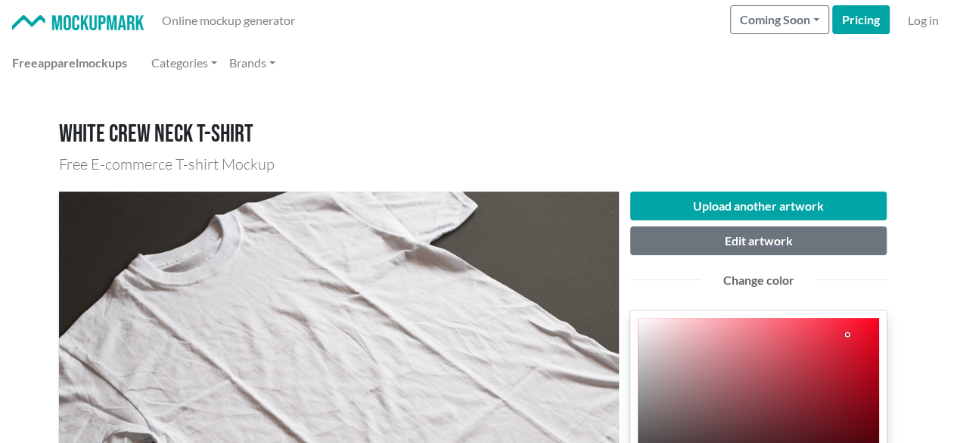
scroll to position [303, 0]
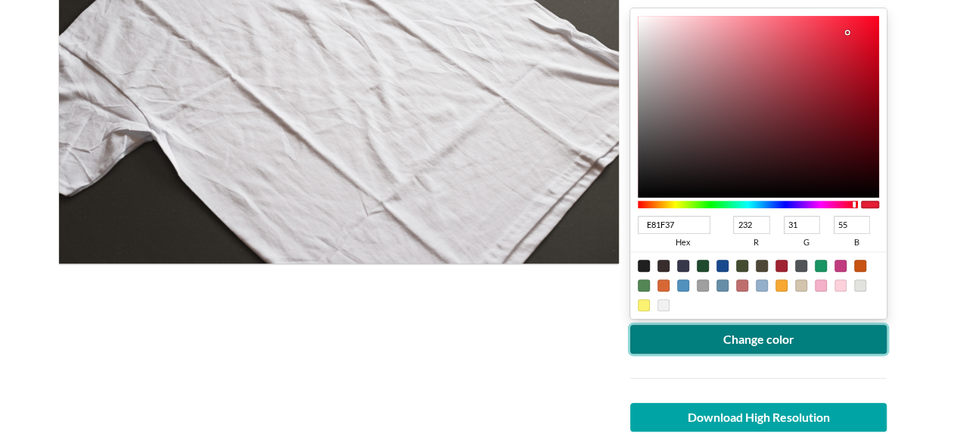
drag, startPoint x: 723, startPoint y: 323, endPoint x: 745, endPoint y: 387, distance: 67.5
click at [723, 337] on button "Change color" at bounding box center [758, 339] width 257 height 29
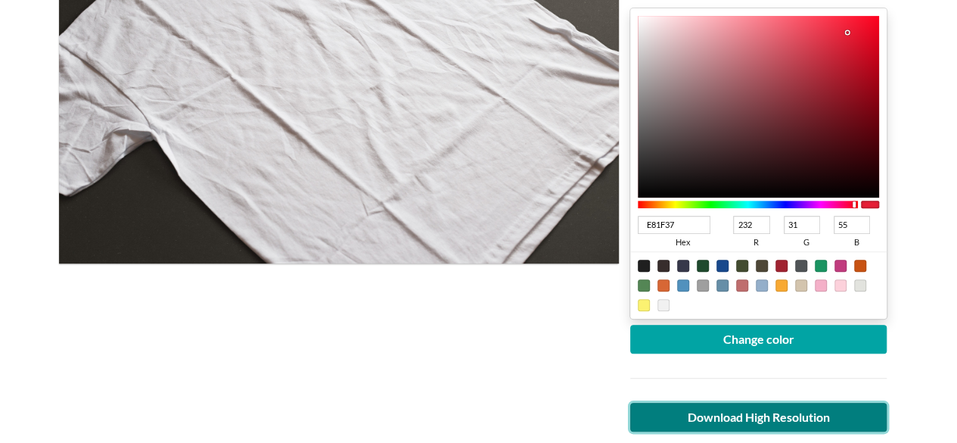
click at [716, 415] on link "Download High Resolution" at bounding box center [758, 417] width 257 height 29
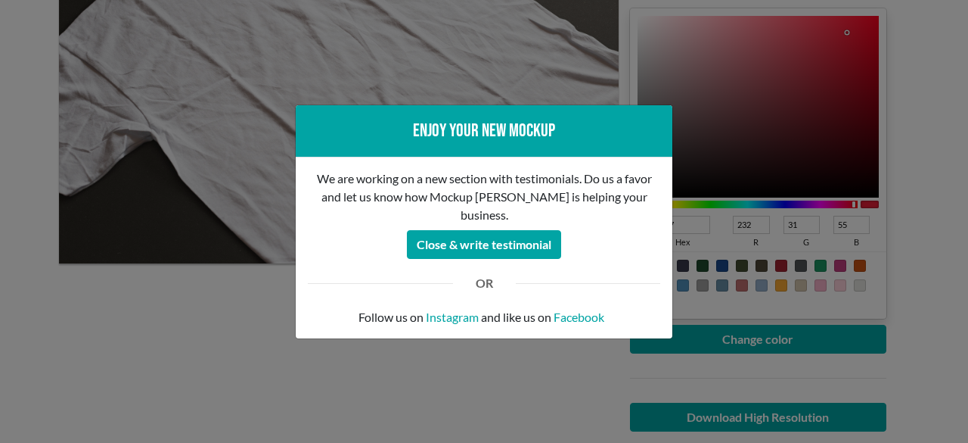
click at [26, 288] on div "Enjoy your new mockup We are working on a new section with testimonials. Do us …" at bounding box center [484, 221] width 968 height 443
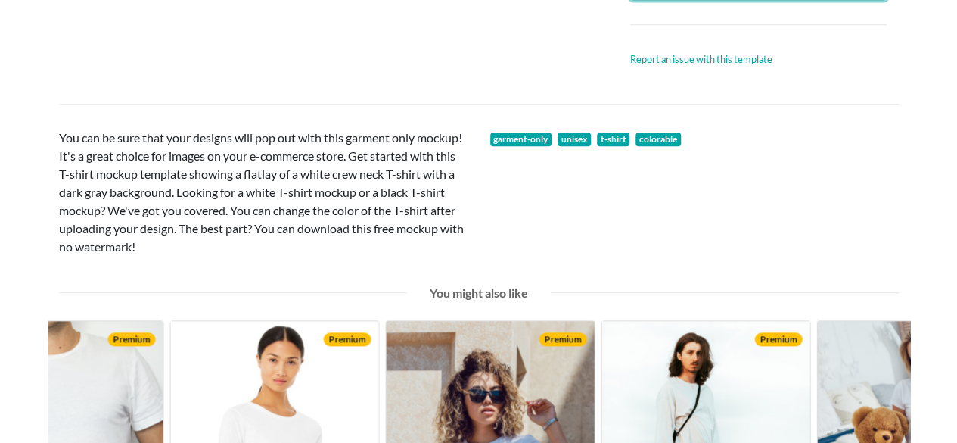
scroll to position [605, 0]
